Goal: Communication & Community: Answer question/provide support

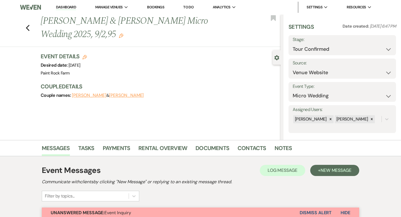
select select "4"
select select "5"
select select "16"
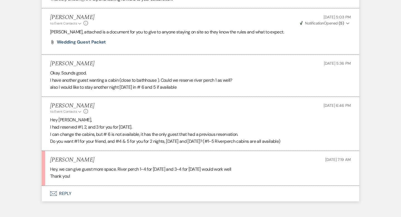
scroll to position [1429, 0]
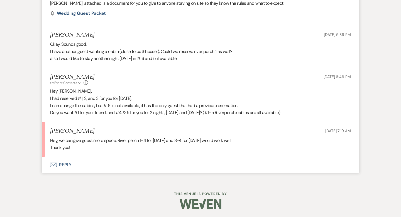
click at [69, 163] on button "Envelope Reply" at bounding box center [201, 165] width 318 height 16
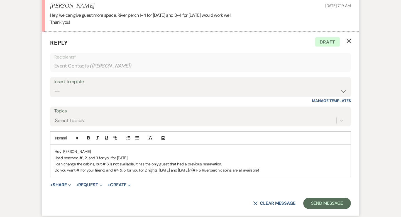
scroll to position [1540, 0]
drag, startPoint x: 54, startPoint y: 167, endPoint x: 227, endPoint y: 189, distance: 174.6
click at [227, 177] on div "Hey [PERSON_NAME], I had reserved #1, 2, and 3 for you for [DATE]. I can change…" at bounding box center [200, 161] width 300 height 32
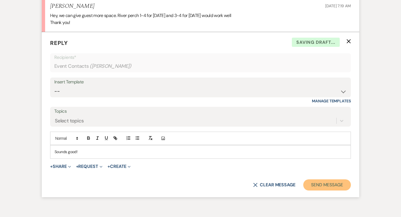
click at [332, 190] on button "Send Message" at bounding box center [327, 184] width 48 height 11
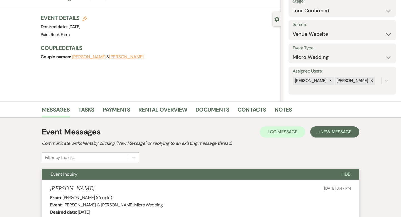
scroll to position [0, 0]
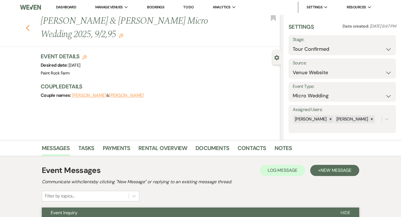
click at [26, 26] on icon "Previous" at bounding box center [28, 28] width 4 height 7
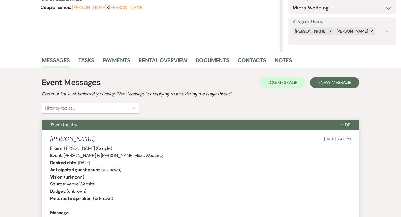
select select "4"
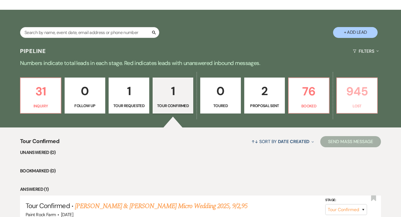
click at [348, 99] on p "945" at bounding box center [357, 91] width 33 height 19
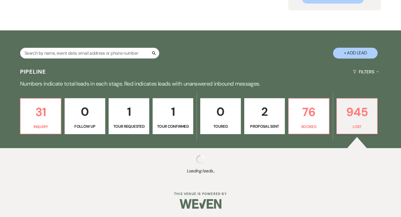
scroll to position [67, 0]
click at [315, 111] on p "76" at bounding box center [308, 112] width 33 height 19
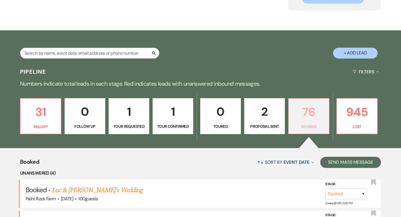
click at [309, 116] on p "76" at bounding box center [308, 112] width 33 height 19
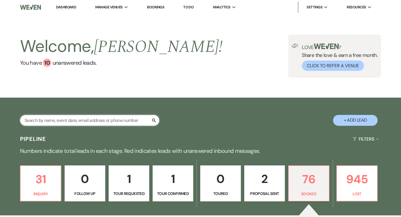
click at [90, 119] on input "text" at bounding box center [89, 120] width 139 height 11
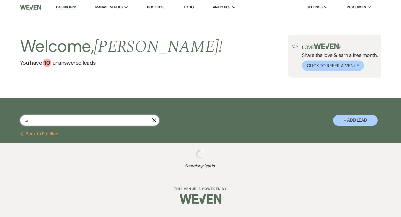
type input "cic"
select select "8"
select select "1"
select select "8"
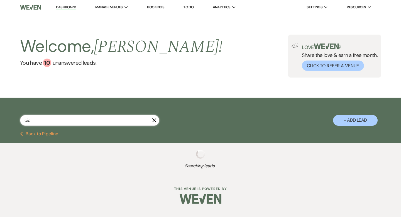
select select "8"
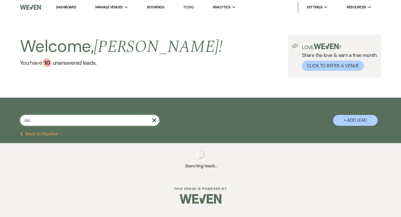
select select "8"
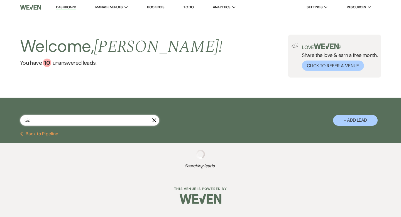
select select "8"
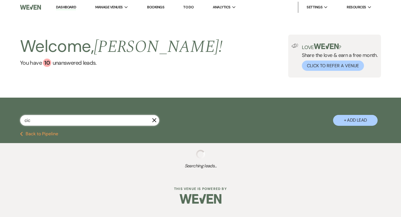
select select "8"
select select "5"
select select "8"
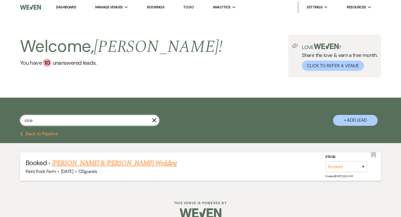
type input "cice"
click at [101, 163] on link "[PERSON_NAME] & [PERSON_NAME] Wedding" at bounding box center [114, 163] width 125 height 10
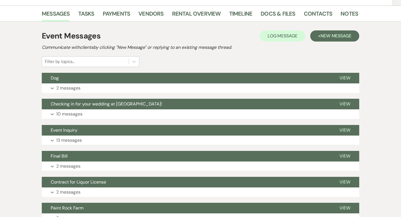
scroll to position [86, 0]
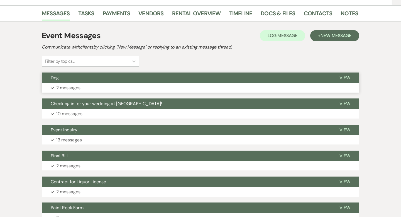
click at [70, 88] on p "2 messages" at bounding box center [68, 87] width 24 height 7
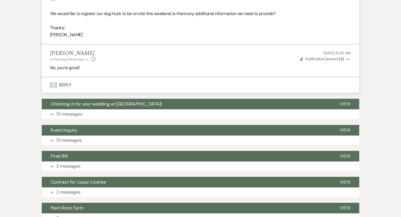
scroll to position [200, 0]
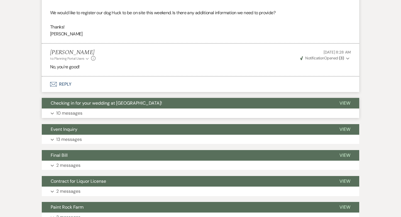
click at [69, 114] on p "10 messages" at bounding box center [69, 113] width 26 height 7
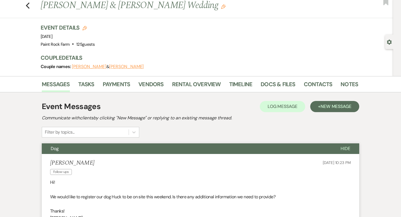
scroll to position [0, 0]
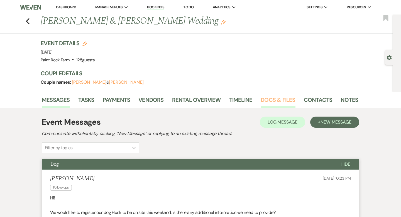
click at [266, 99] on link "Docs & Files" at bounding box center [278, 101] width 35 height 12
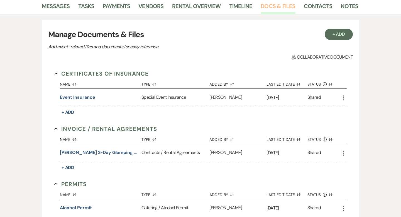
scroll to position [96, 0]
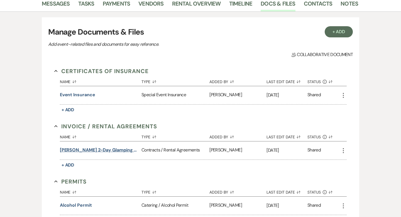
click at [123, 150] on button "[PERSON_NAME] 2-day glamping wedding [DATE]" at bounding box center [99, 150] width 79 height 7
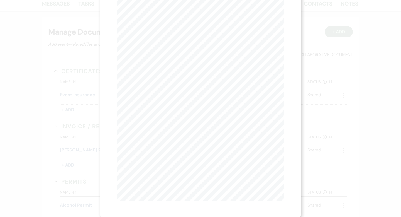
scroll to position [0, 0]
click at [174, 20] on button "Next Next" at bounding box center [171, 20] width 14 height 4
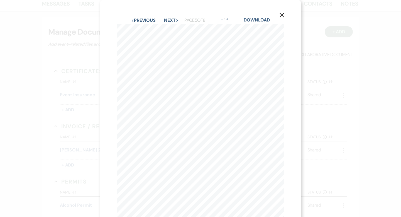
click at [174, 20] on button "Next Next" at bounding box center [171, 20] width 14 height 4
click at [63, 74] on div "X Previous Previous Next Next Page 8 of 8 - Zoom + Download IN WITNESS WHEREOF,…" at bounding box center [200, 108] width 401 height 217
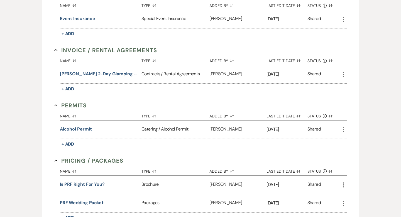
scroll to position [172, 0]
click at [86, 130] on button "Alcohol Permit" at bounding box center [76, 129] width 32 height 7
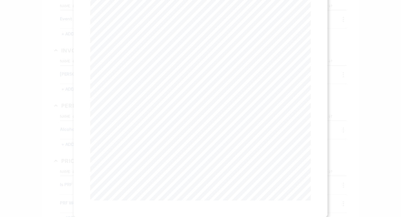
scroll to position [0, 0]
click at [158, 20] on button "Next Next" at bounding box center [156, 20] width 14 height 4
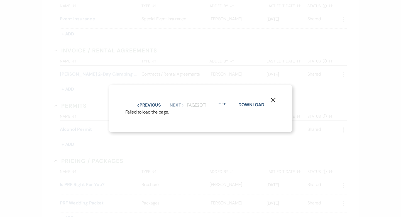
click at [154, 106] on button "Previous Previous" at bounding box center [149, 105] width 24 height 4
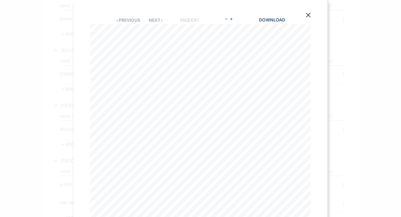
click at [308, 15] on use "button" at bounding box center [308, 15] width 4 height 4
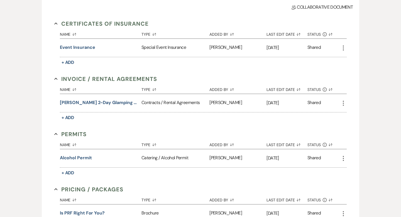
scroll to position [142, 0]
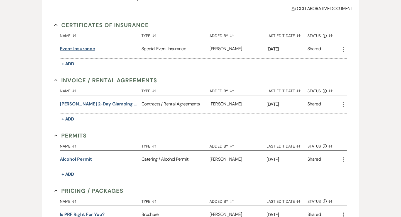
click at [82, 49] on button "Event Insurance" at bounding box center [77, 48] width 35 height 7
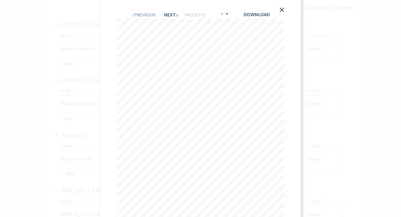
scroll to position [0, 0]
click at [283, 15] on icon "X" at bounding box center [282, 15] width 5 height 5
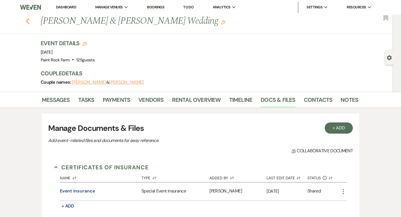
click at [27, 21] on use "button" at bounding box center [28, 21] width 4 height 6
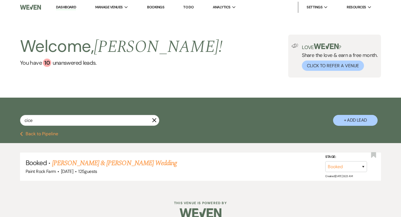
click at [155, 121] on use "button" at bounding box center [154, 120] width 4 height 4
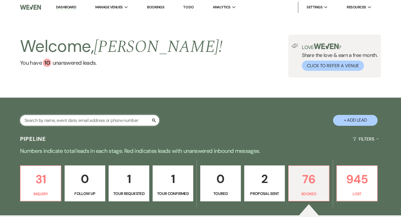
click at [95, 120] on input "text" at bounding box center [89, 120] width 139 height 11
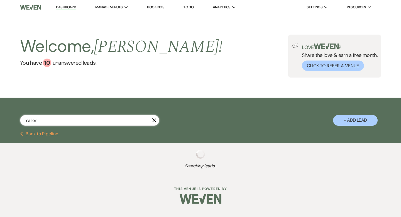
type input "[PERSON_NAME]"
select select "8"
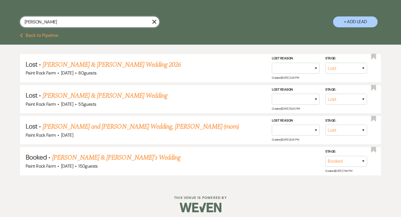
scroll to position [101, 0]
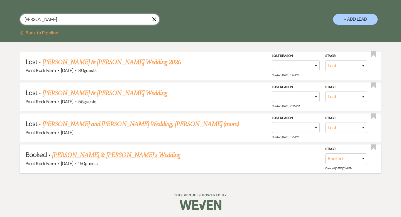
type input "[PERSON_NAME]"
click at [104, 153] on link "[PERSON_NAME] & [PERSON_NAME]'s Wedding" at bounding box center [116, 155] width 129 height 10
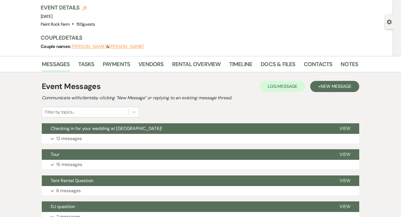
scroll to position [40, 0]
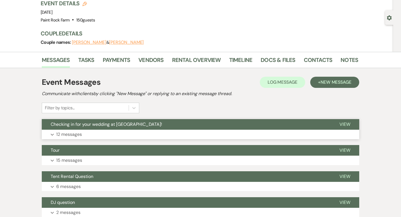
click at [69, 134] on p "12 messages" at bounding box center [69, 134] width 26 height 7
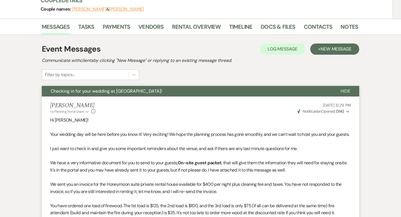
scroll to position [0, 0]
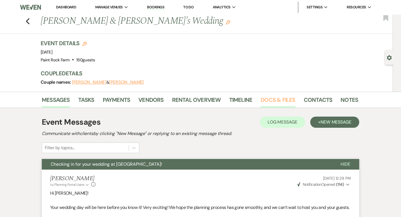
click at [272, 97] on link "Docs & Files" at bounding box center [278, 101] width 35 height 12
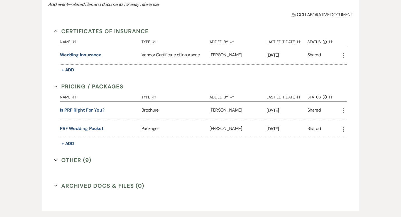
scroll to position [143, 0]
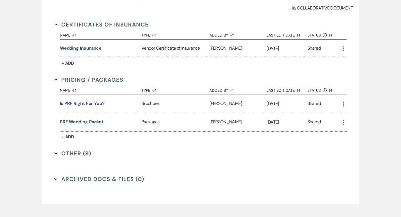
click at [76, 153] on button "Other (9) Expand" at bounding box center [72, 153] width 37 height 8
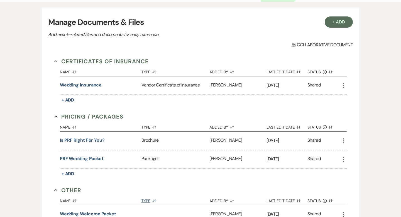
scroll to position [95, 0]
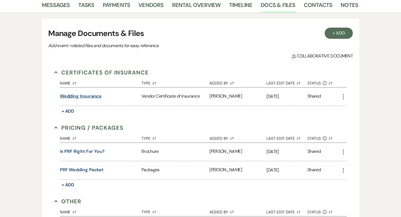
click at [84, 96] on button "Wedding Insurance" at bounding box center [81, 96] width 42 height 7
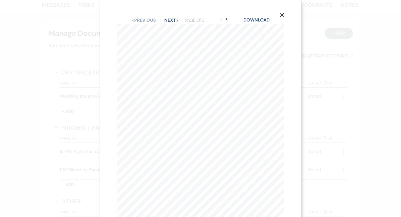
scroll to position [2, 0]
click at [283, 12] on use "button" at bounding box center [282, 13] width 4 height 4
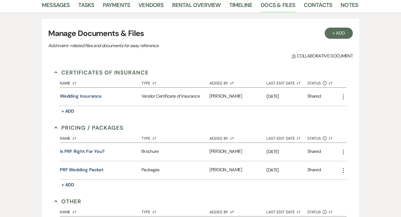
scroll to position [0, 0]
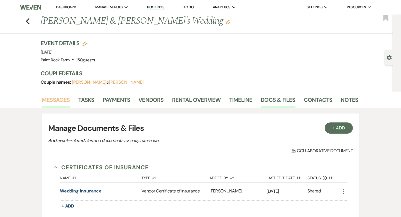
click at [63, 98] on link "Messages" at bounding box center [56, 101] width 28 height 12
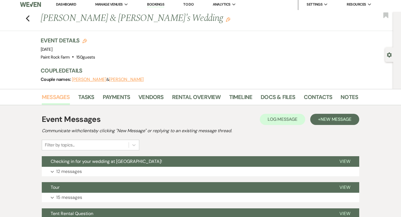
scroll to position [4, 0]
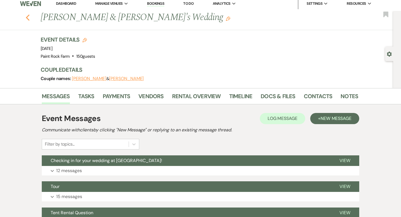
click at [28, 19] on use "button" at bounding box center [28, 17] width 4 height 6
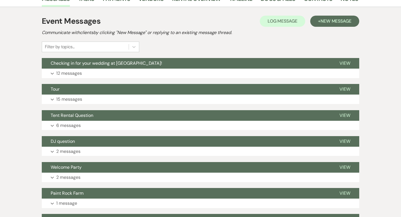
select select "8"
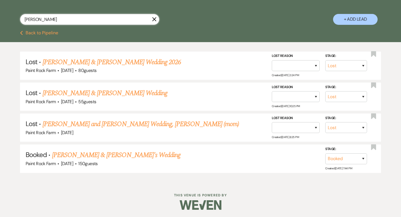
drag, startPoint x: 45, startPoint y: 20, endPoint x: 25, endPoint y: 17, distance: 20.2
click at [25, 17] on input "[PERSON_NAME]" at bounding box center [89, 19] width 139 height 11
type input "[PERSON_NAME]"
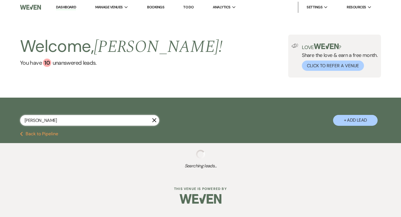
select select "8"
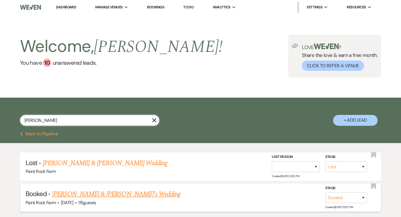
type input "[PERSON_NAME]"
click at [119, 193] on link "[PERSON_NAME] & [PERSON_NAME]'s Wedding" at bounding box center [116, 194] width 129 height 10
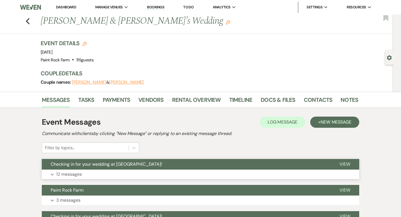
click at [65, 176] on p "12 messages" at bounding box center [69, 174] width 26 height 7
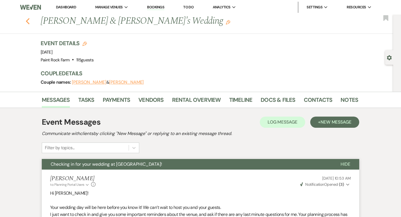
click at [28, 19] on use "button" at bounding box center [28, 21] width 4 height 6
select select "8"
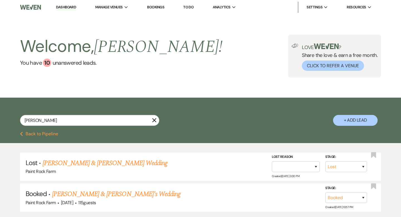
click at [155, 120] on icon "X" at bounding box center [154, 120] width 4 height 4
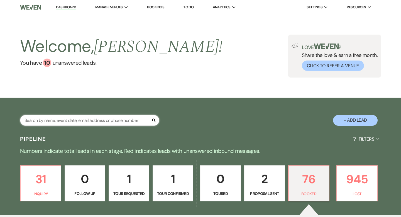
click at [40, 121] on input "text" at bounding box center [89, 120] width 139 height 11
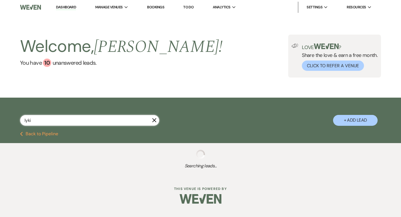
type input "lykin"
select select "8"
select select "9"
select select "8"
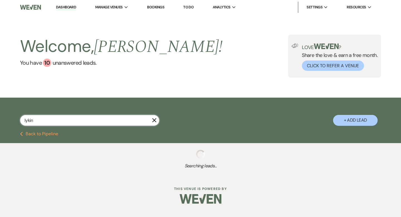
select select "8"
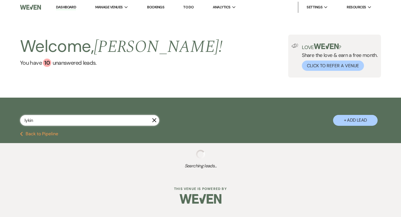
select select "8"
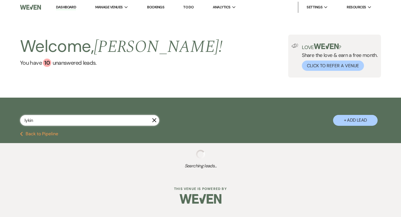
select select "8"
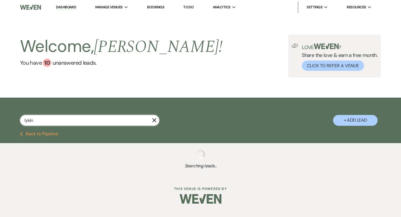
select select "8"
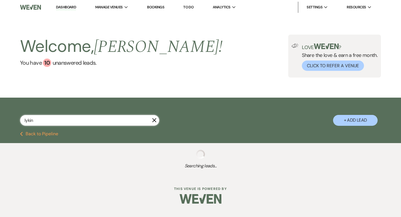
select select "8"
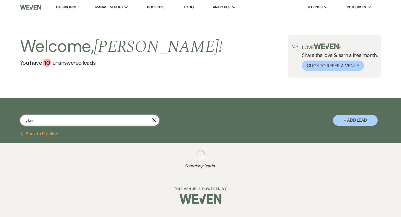
select select "8"
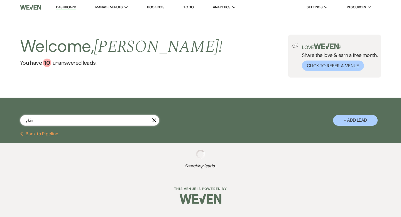
select select "8"
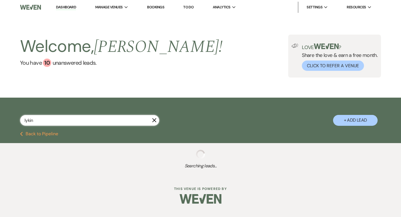
select select "8"
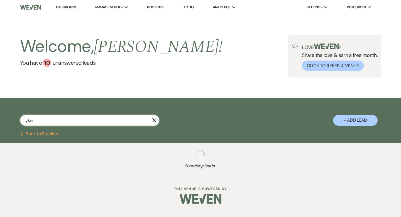
select select "8"
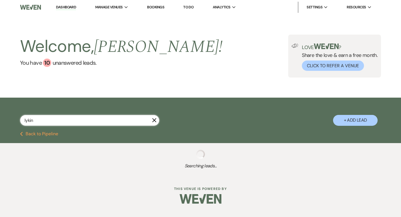
select select "8"
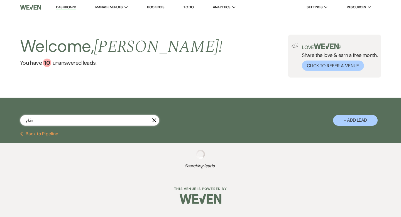
select select "8"
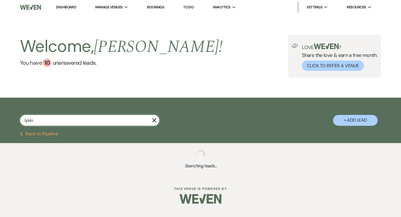
select select "8"
select select "7"
select select "8"
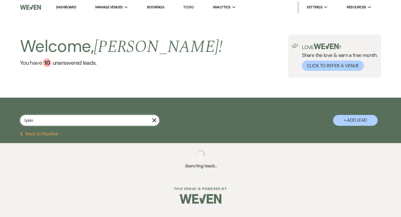
select select "8"
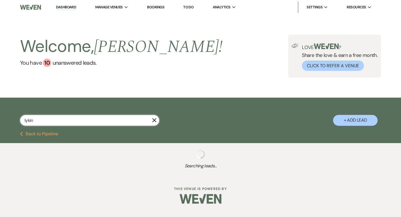
select select "8"
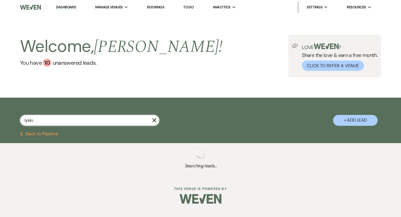
select select "8"
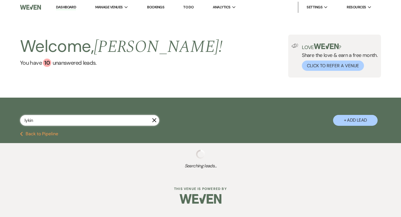
select select "8"
select select "4"
select select "8"
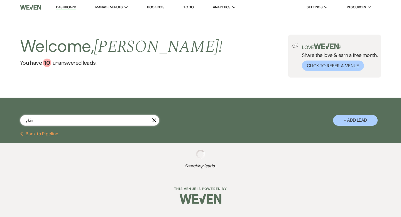
select select "8"
select select "6"
select select "8"
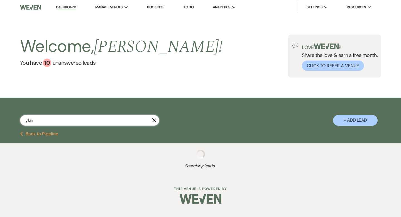
select select "8"
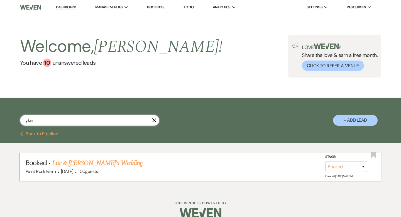
type input "lykin"
click at [66, 162] on font "Luc & [PERSON_NAME]'s Wedding" at bounding box center [97, 163] width 91 height 10
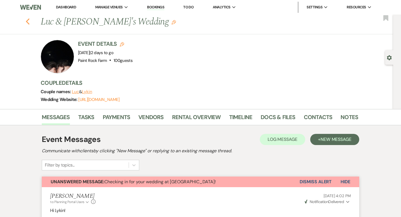
click at [28, 20] on use "button" at bounding box center [28, 21] width 4 height 6
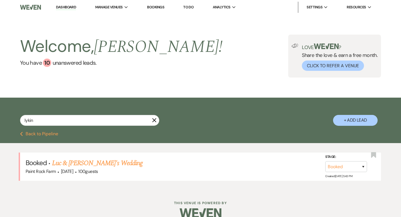
click at [155, 120] on use "button" at bounding box center [154, 120] width 4 height 4
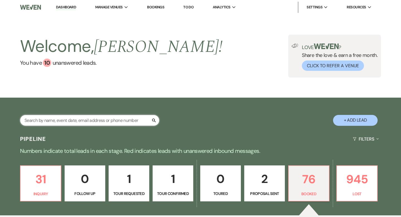
click at [116, 119] on input "text" at bounding box center [89, 120] width 139 height 11
type input "[PERSON_NAME]"
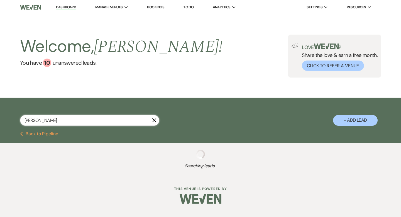
select select "8"
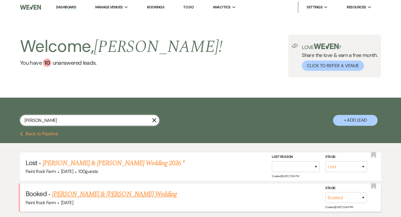
type input "[PERSON_NAME]"
click at [110, 193] on font "[PERSON_NAME] & [PERSON_NAME] Wedding" at bounding box center [114, 194] width 125 height 10
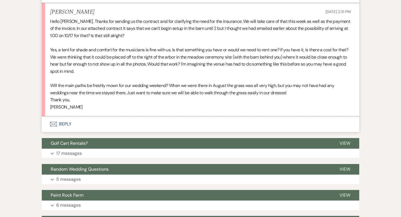
scroll to position [1445, 0]
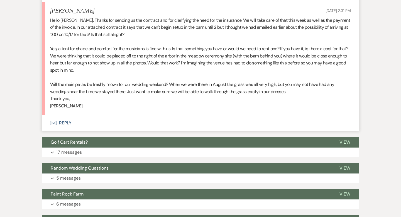
click at [67, 121] on font "Reply" at bounding box center [65, 123] width 13 height 6
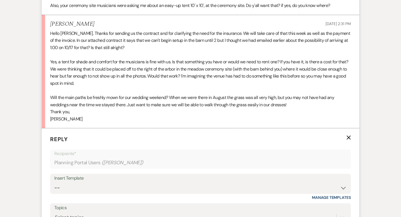
scroll to position [1450, 0]
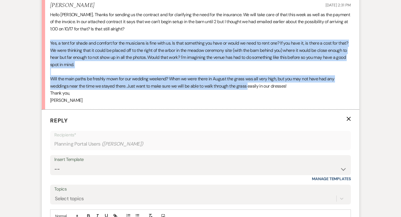
drag, startPoint x: 51, startPoint y: 43, endPoint x: 250, endPoint y: 89, distance: 204.4
click at [250, 89] on div "Hello [PERSON_NAME]. Thanks for sending us the contract and for clarifying the …" at bounding box center [200, 57] width 301 height 93
copy div "Yes, a tent for shade and comfort for the musicians is fine with us. Is that so…"
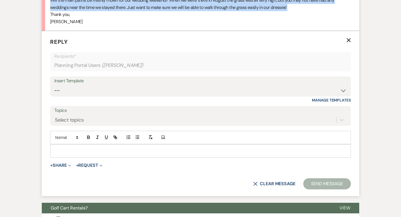
scroll to position [1530, 0]
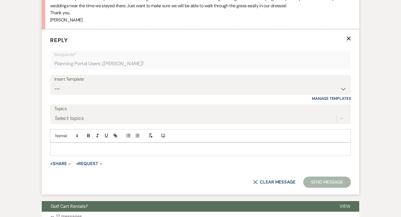
click at [56, 145] on div at bounding box center [200, 149] width 300 height 13
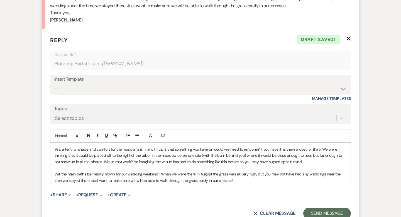
click at [260, 149] on span "Yes, a tent for shade and comfort for the musicians is fine with us. Is that so…" at bounding box center [199, 156] width 288 height 18
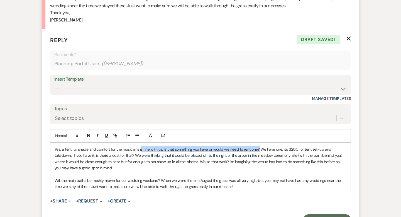
drag, startPoint x: 260, startPoint y: 148, endPoint x: 140, endPoint y: 151, distance: 119.9
click at [140, 151] on span "Yes, a tent for shade and comfort for the musicians is fine with us. Is that so…" at bounding box center [199, 159] width 289 height 24
click at [261, 150] on span "Yes, a tent for shade and comfort for the musicians is fine with us. Is that so…" at bounding box center [199, 159] width 289 height 24
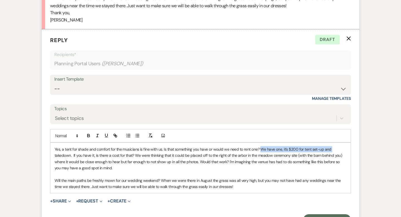
drag, startPoint x: 261, startPoint y: 150, endPoint x: 332, endPoint y: 148, distance: 71.1
click at [332, 148] on p "Yes, a tent for shade and comfort for the musicians is fine with us. Is that so…" at bounding box center [201, 158] width 292 height 25
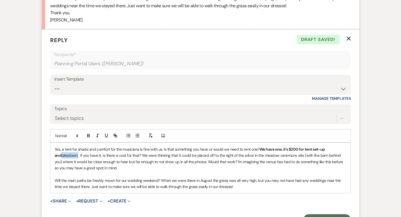
drag, startPoint x: 54, startPoint y: 155, endPoint x: 72, endPoint y: 156, distance: 17.6
click at [72, 156] on div "Yes, a tent for shade and comfort for the musicians is fine with us. Is that so…" at bounding box center [200, 168] width 300 height 50
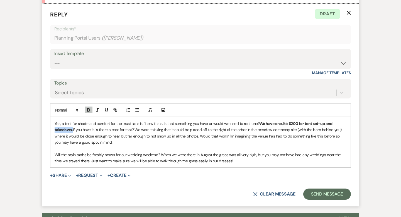
scroll to position [1560, 0]
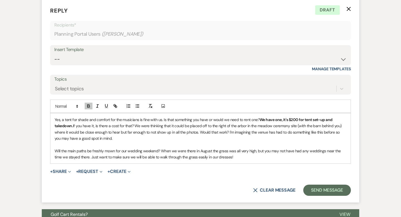
click at [119, 138] on p "Yes, a tent for shade and comfort for the musicians is fine with us. Is that so…" at bounding box center [201, 128] width 292 height 25
click at [229, 132] on span "If you have it, is there a cost for that? We were thinking that it could be pla…" at bounding box center [199, 132] width 288 height 18
click at [236, 132] on span "I'm imagining the venue has had to do something like this before so you may hav…" at bounding box center [201, 135] width 292 height 11
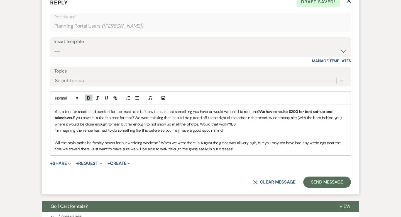
scroll to position [1570, 0]
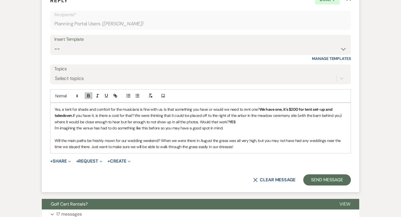
click at [161, 140] on span "Will the main paths be freshly mown for our wedding weekend? When we were there…" at bounding box center [198, 143] width 287 height 11
click at [167, 140] on span "When we were there in August the grass was all very high, but you may not have …" at bounding box center [201, 143] width 293 height 11
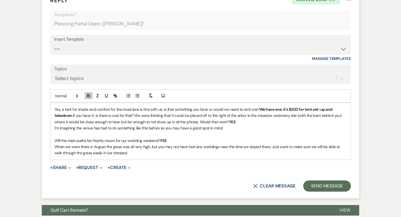
click at [173, 140] on p "Will the main paths be freshly mown for our wedding weekend? YES" at bounding box center [201, 140] width 292 height 6
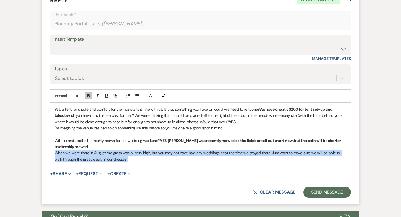
drag, startPoint x: 54, startPoint y: 153, endPoint x: 129, endPoint y: 159, distance: 75.5
click at [129, 159] on div "Yes, a tent for shade and comfort for the musicians is fine with us. Is that so…" at bounding box center [200, 134] width 300 height 63
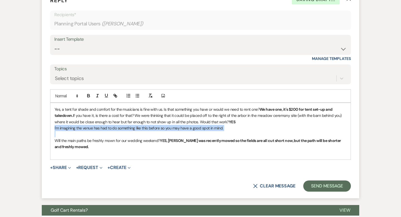
drag, startPoint x: 53, startPoint y: 129, endPoint x: 224, endPoint y: 131, distance: 171.7
click at [224, 131] on div "Yes, a tent for shade and comfort for the musicians is fine with us. Is that so…" at bounding box center [200, 131] width 300 height 57
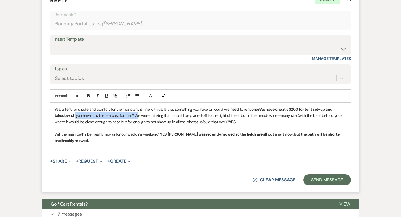
drag, startPoint x: 75, startPoint y: 115, endPoint x: 135, endPoint y: 113, distance: 60.2
click at [135, 113] on span "If you have it, is there a cost for that? We were thinking that it could be pla…" at bounding box center [199, 118] width 288 height 11
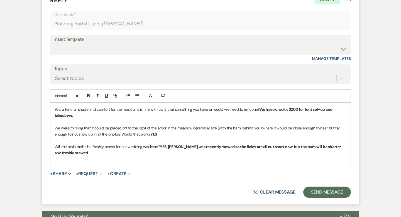
click at [296, 109] on strong "We have one, it's $200 for tent set-up and takedown." at bounding box center [194, 112] width 279 height 11
click at [317, 195] on button "Send Message" at bounding box center [327, 191] width 48 height 11
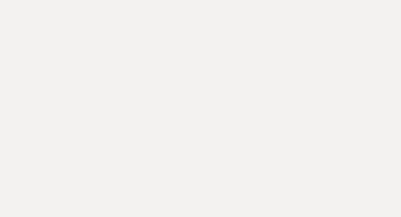
click at [132, 0] on html "Original text Rate this translation Your feedback will be used to help improve …" at bounding box center [200, 0] width 401 height 0
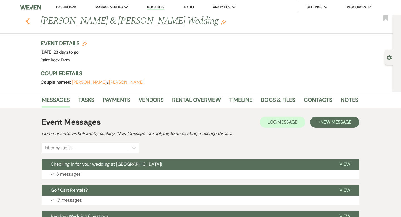
click at [26, 20] on use "button" at bounding box center [28, 21] width 4 height 6
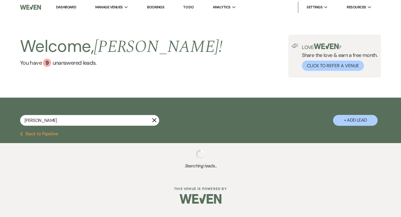
select select "8"
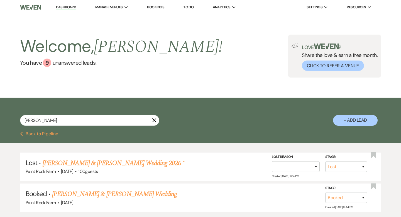
click at [155, 119] on use "button" at bounding box center [154, 120] width 4 height 4
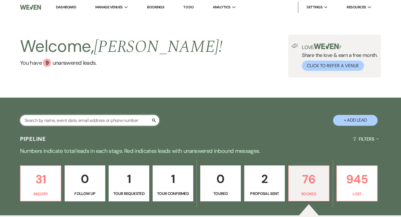
click at [126, 120] on input "text" at bounding box center [89, 120] width 139 height 11
type input "kata"
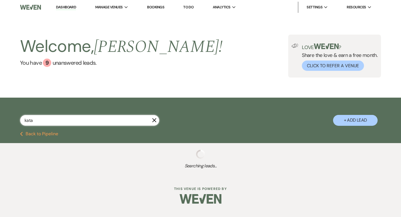
select select "8"
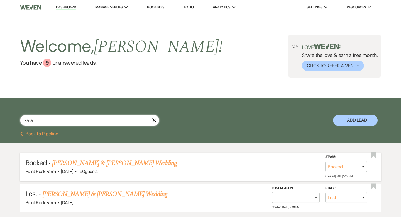
type input "kata"
click at [118, 162] on link "[PERSON_NAME] & [PERSON_NAME] Wedding" at bounding box center [114, 163] width 125 height 10
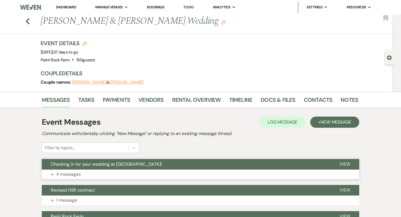
click at [71, 173] on p "4 messages" at bounding box center [68, 174] width 25 height 7
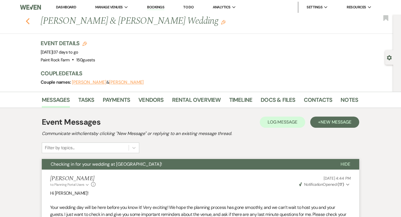
click at [29, 20] on icon "Previous" at bounding box center [28, 21] width 4 height 7
select select "8"
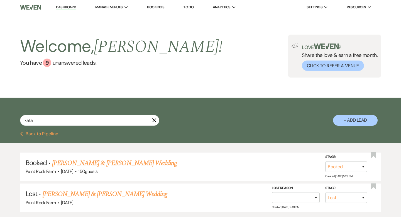
click at [67, 8] on link "Dashboard" at bounding box center [66, 7] width 20 height 5
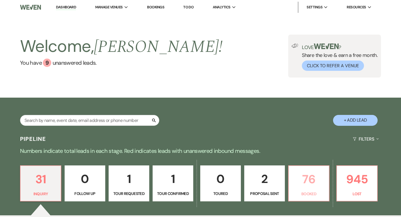
click at [310, 192] on p "Booked" at bounding box center [308, 194] width 33 height 6
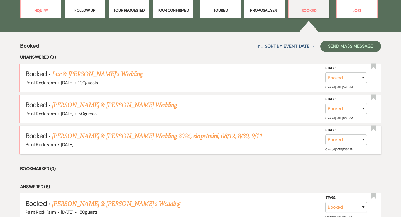
scroll to position [184, 0]
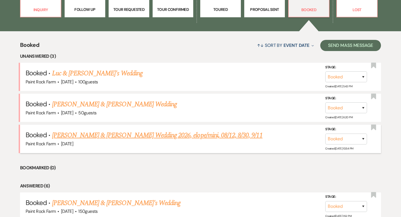
click at [110, 134] on link "[PERSON_NAME] & [PERSON_NAME] Wedding 2026, elope/mini, 08/12, 8/30, 9/11" at bounding box center [157, 135] width 211 height 10
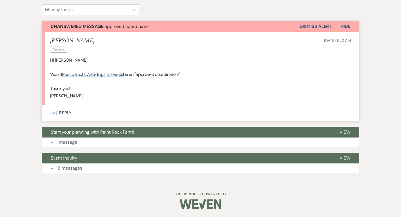
scroll to position [151, 0]
click at [101, 73] on link "Rustic Roots Weddings & Events" at bounding box center [92, 74] width 61 height 6
click at [65, 111] on button "Envelope Reply" at bounding box center [201, 113] width 318 height 16
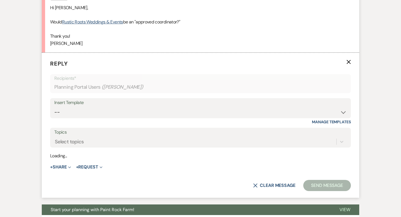
scroll to position [205, 0]
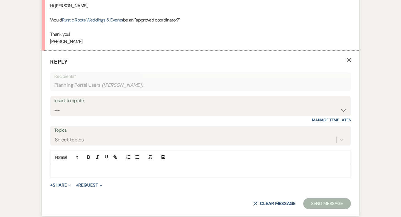
click at [60, 167] on p at bounding box center [201, 170] width 292 height 6
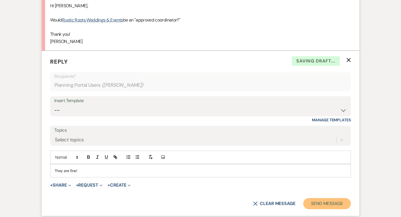
click at [327, 202] on button "Send Message" at bounding box center [327, 203] width 48 height 11
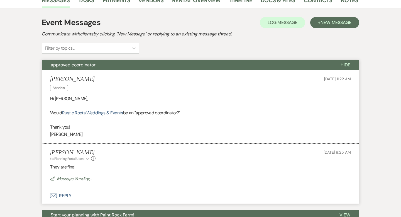
scroll to position [0, 0]
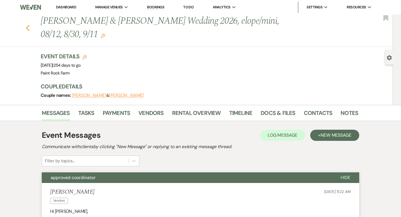
click at [28, 27] on icon "Previous" at bounding box center [28, 28] width 4 height 7
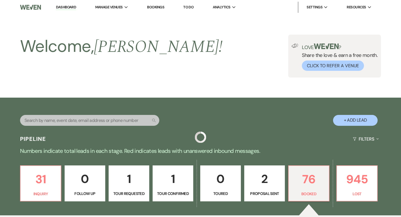
scroll to position [184, 0]
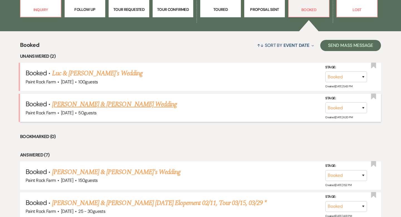
click at [77, 103] on link "[PERSON_NAME] & [PERSON_NAME] Wedding" at bounding box center [114, 104] width 125 height 10
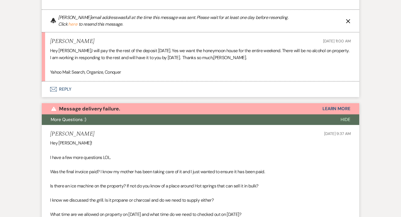
scroll to position [893, 0]
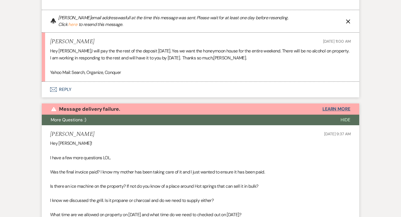
click at [331, 107] on button "Learn More" at bounding box center [337, 109] width 28 height 4
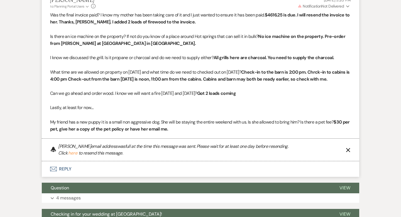
scroll to position [1189, 0]
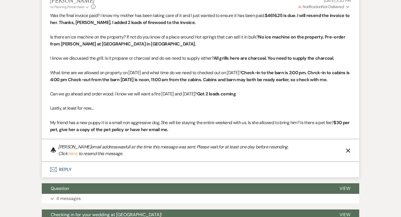
click at [347, 150] on icon "X" at bounding box center [348, 150] width 4 height 4
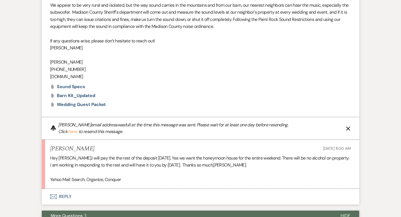
scroll to position [780, 0]
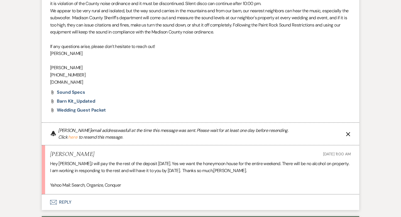
click at [349, 132] on icon "X" at bounding box center [348, 134] width 4 height 4
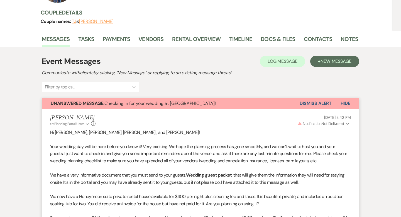
scroll to position [67, 0]
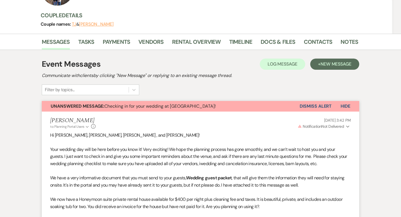
click at [321, 106] on button "Dismiss Alert" at bounding box center [316, 106] width 32 height 11
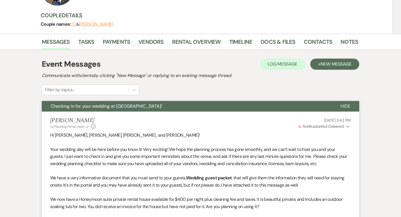
scroll to position [0, 0]
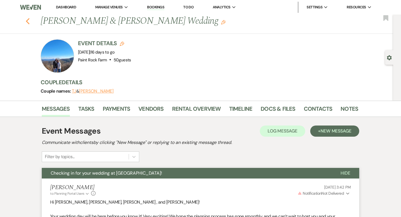
click at [26, 19] on icon "Previous" at bounding box center [28, 21] width 4 height 7
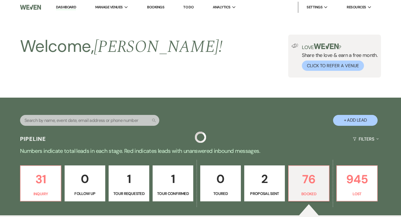
scroll to position [184, 0]
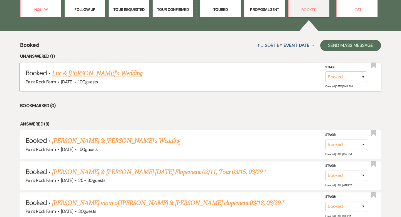
click at [81, 74] on link "Luc & [PERSON_NAME]'s Wedding" at bounding box center [97, 73] width 91 height 10
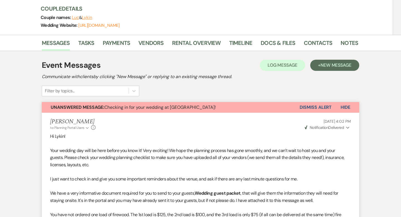
scroll to position [57, 0]
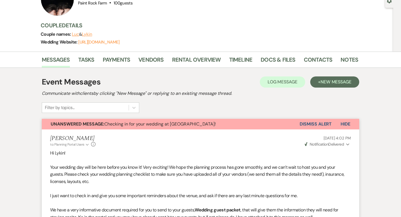
click at [308, 124] on button "Dismiss Alert" at bounding box center [316, 124] width 32 height 11
